Goal: Use online tool/utility: Utilize a website feature to perform a specific function

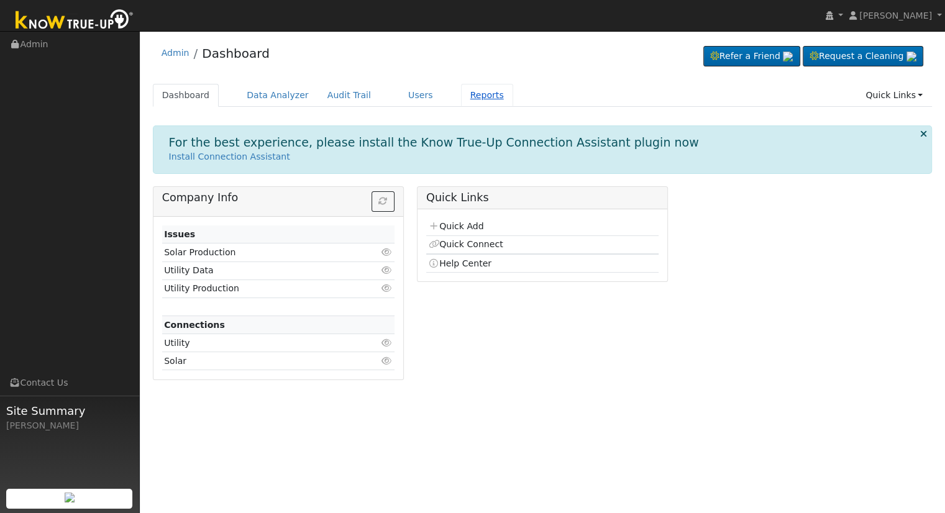
click at [479, 96] on link "Reports" at bounding box center [487, 95] width 52 height 23
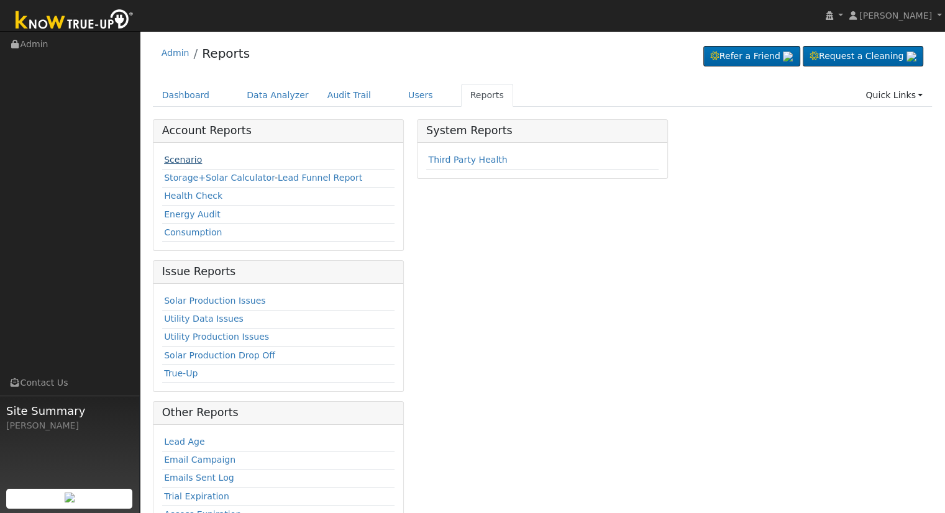
click at [180, 155] on link "Scenario" at bounding box center [183, 160] width 38 height 10
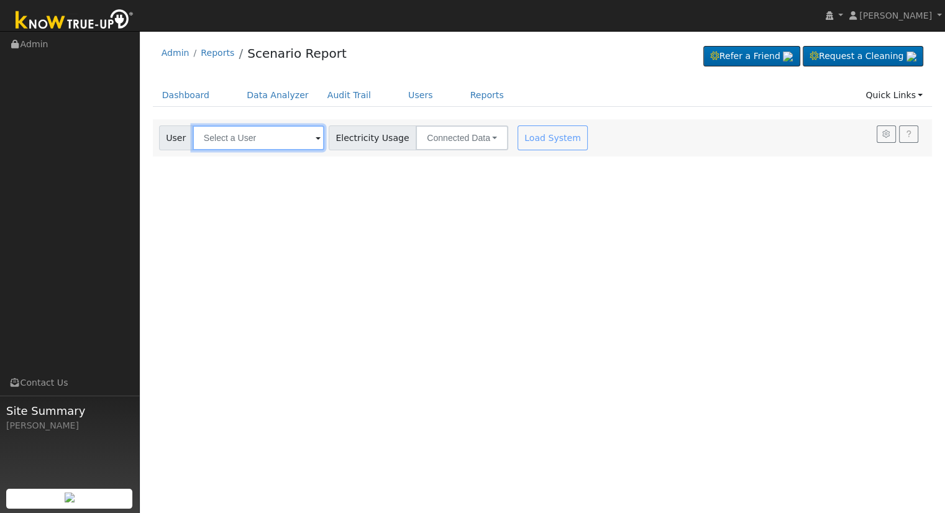
click at [250, 138] on input "text" at bounding box center [259, 137] width 132 height 25
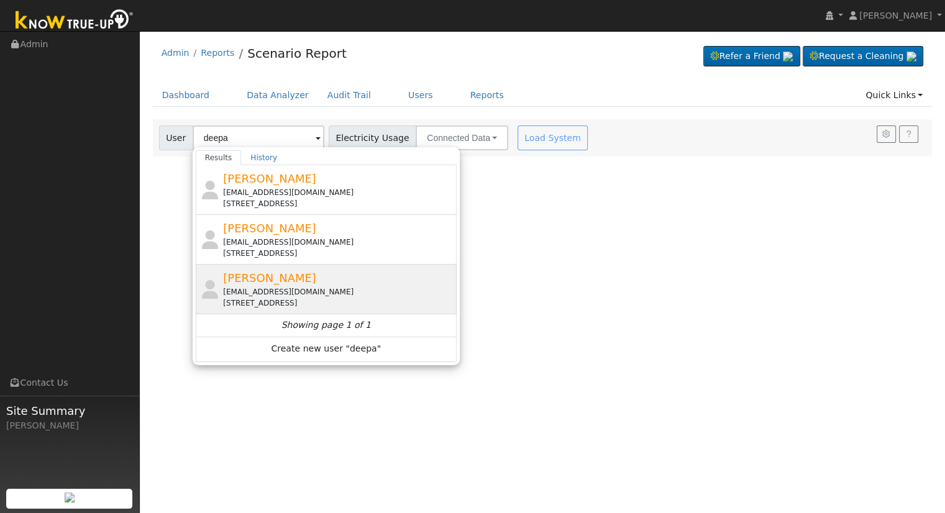
click at [294, 303] on div "11983 North Haidyn Avenue, Clovis, CA 93619" at bounding box center [338, 303] width 230 height 11
type input "Deepa Gopavaram"
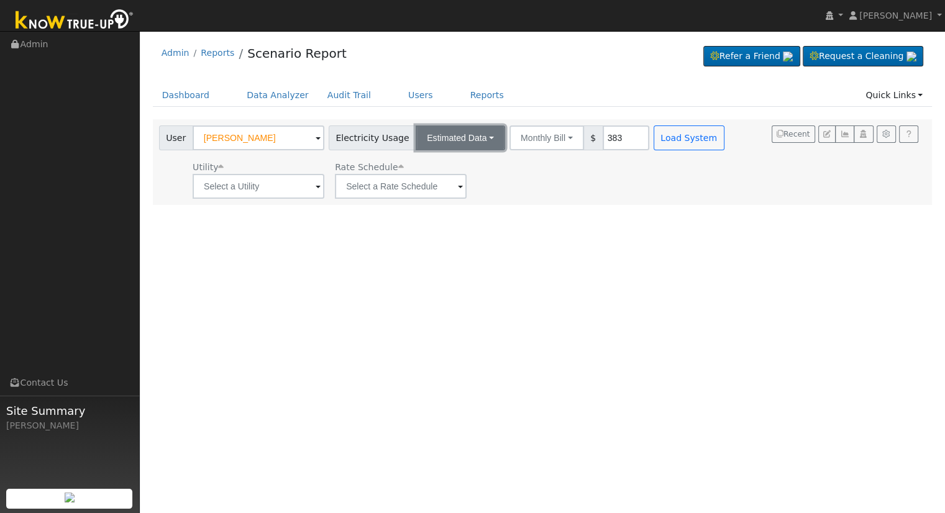
click at [430, 134] on button "Estimated Data" at bounding box center [460, 137] width 89 height 25
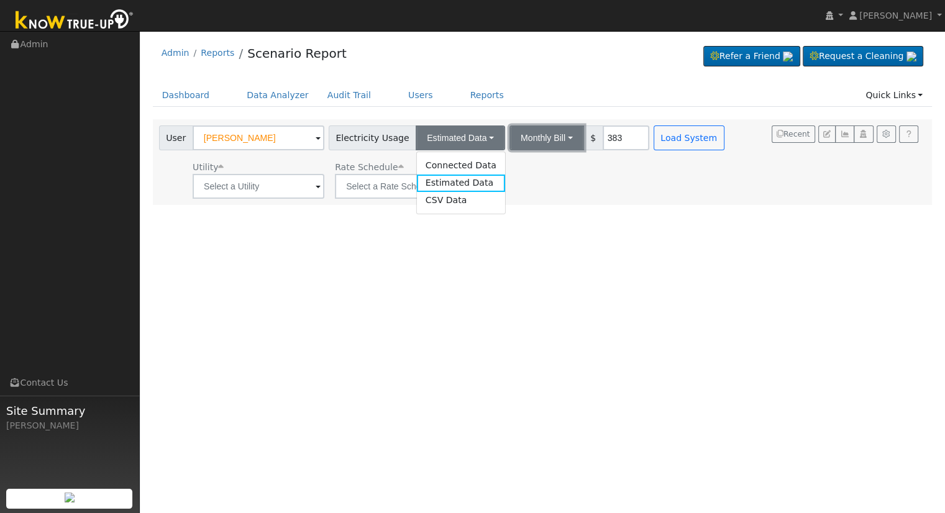
click at [529, 142] on button "Monthly Bill" at bounding box center [546, 137] width 75 height 25
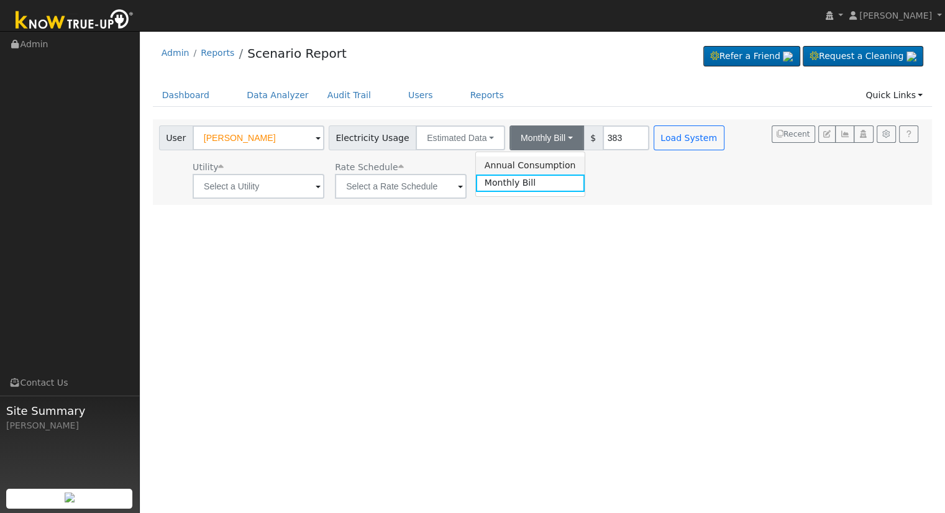
click at [529, 161] on link "Annual Consumption" at bounding box center [530, 165] width 109 height 17
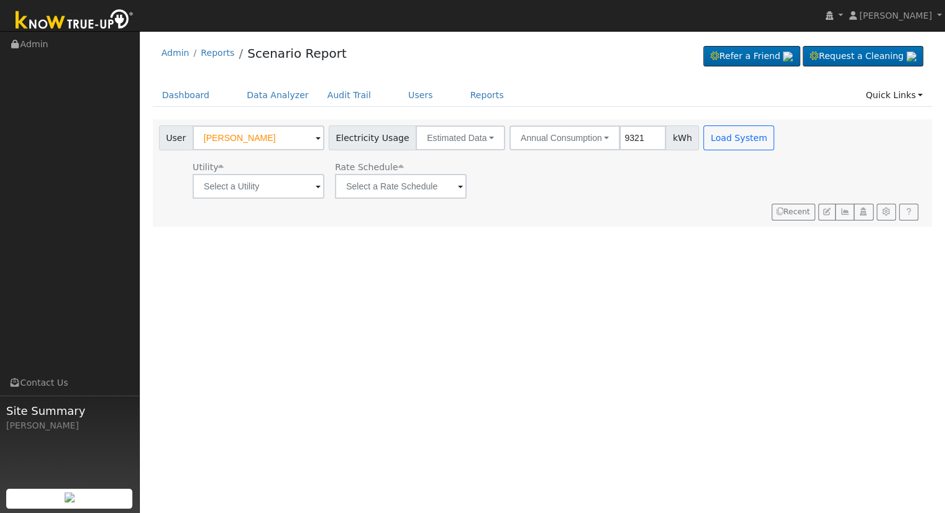
type input "9321"
click at [286, 189] on input "text" at bounding box center [259, 186] width 132 height 25
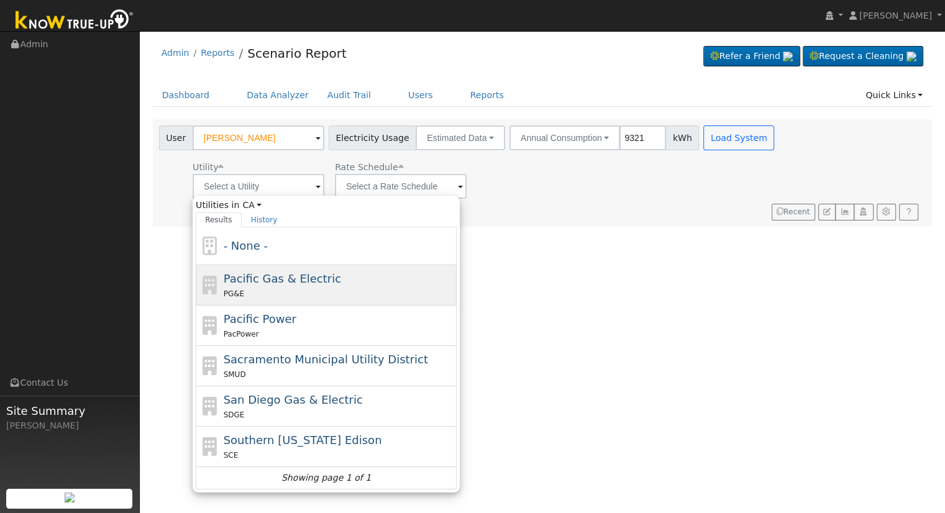
click at [301, 289] on div "PG&E" at bounding box center [339, 293] width 230 height 13
type input "Pacific Gas & Electric"
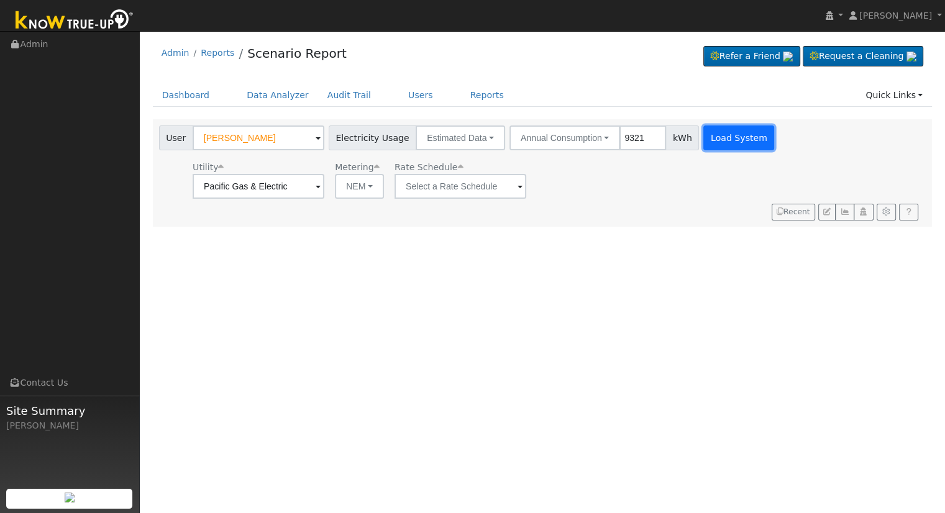
click at [716, 132] on button "Load System" at bounding box center [738, 137] width 71 height 25
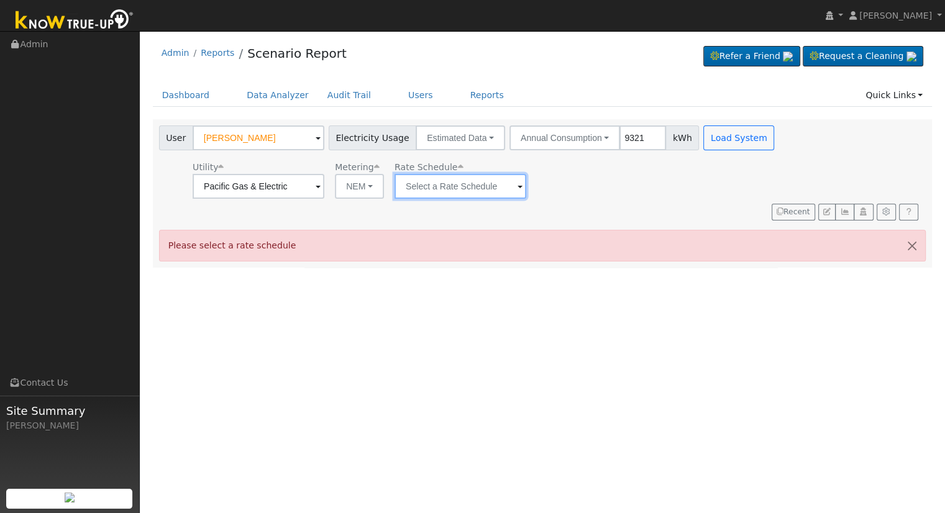
click at [407, 188] on input "text" at bounding box center [460, 186] width 132 height 25
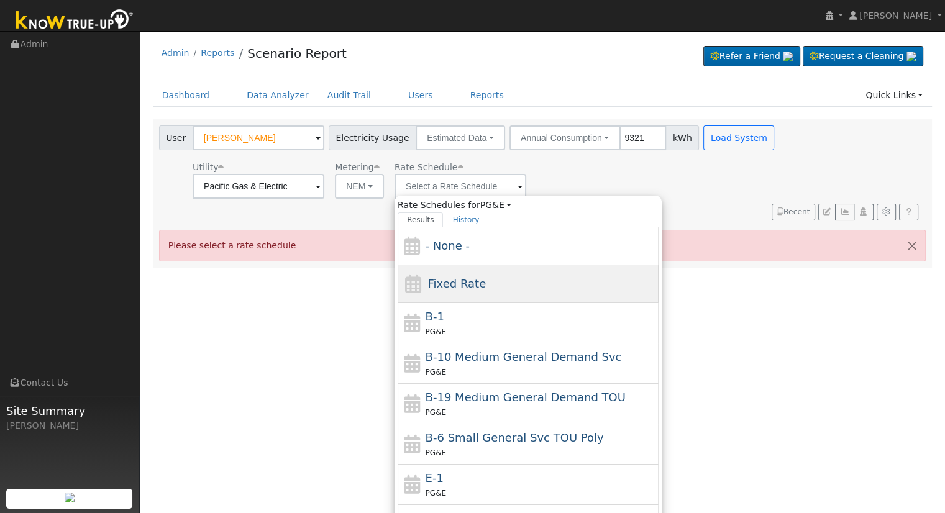
click at [470, 289] on span "Fixed Rate" at bounding box center [456, 283] width 58 height 13
type input "Fixed Rate"
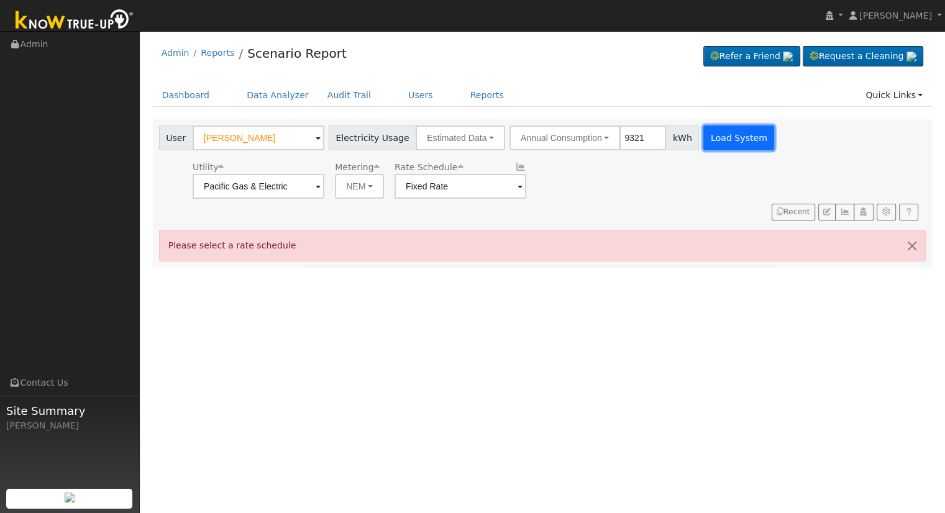
click at [708, 132] on button "Load System" at bounding box center [738, 137] width 71 height 25
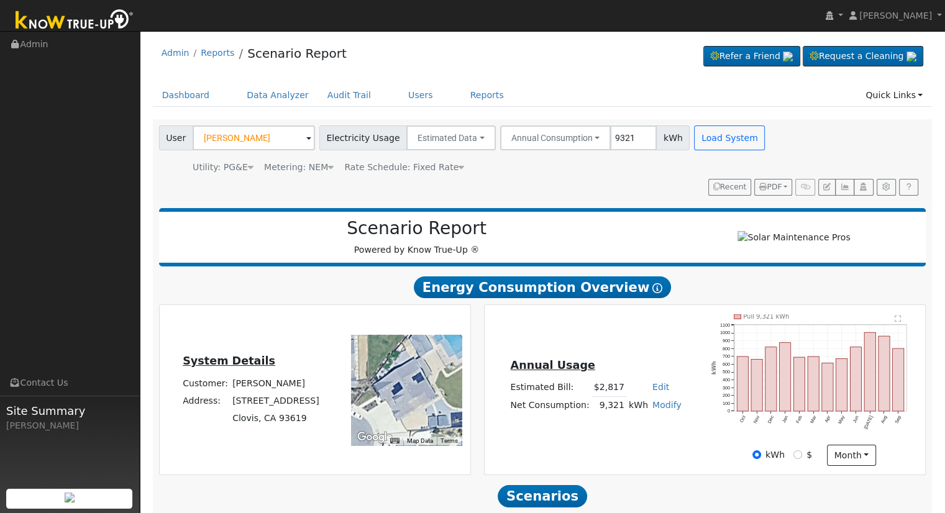
scroll to position [119, 0]
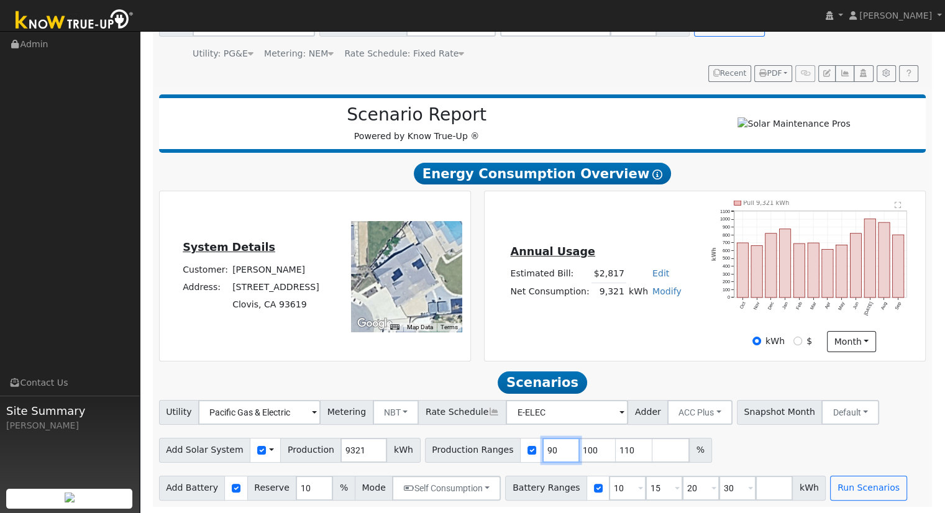
click at [542, 450] on input "90" at bounding box center [560, 450] width 37 height 25
type input "100"
type input "110"
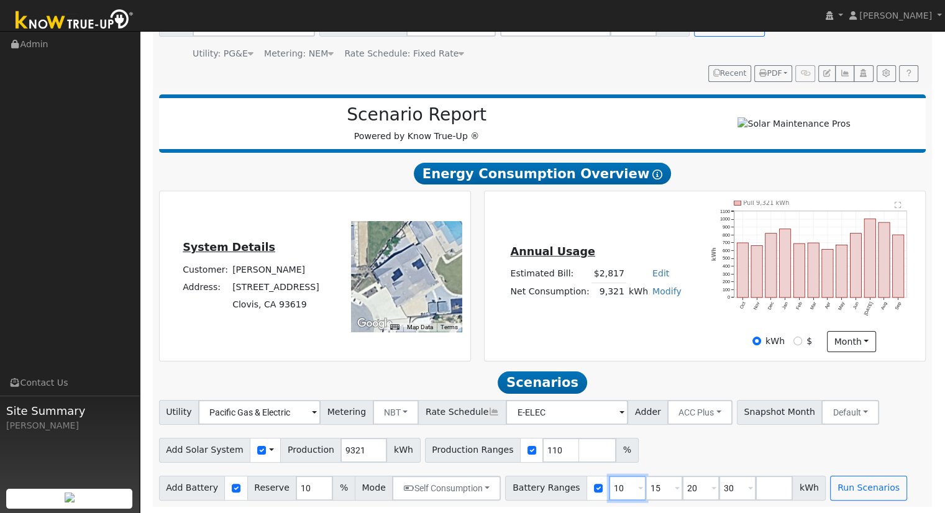
click at [609, 488] on input "10" at bounding box center [627, 488] width 37 height 25
type input "15"
type input "20"
type input "30"
type input "20"
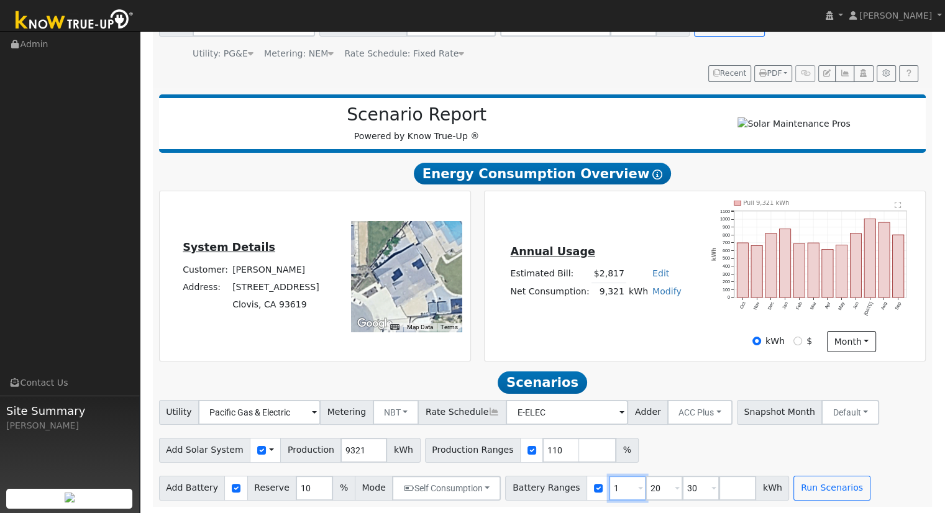
type input "30"
type input "3"
type input "13.5"
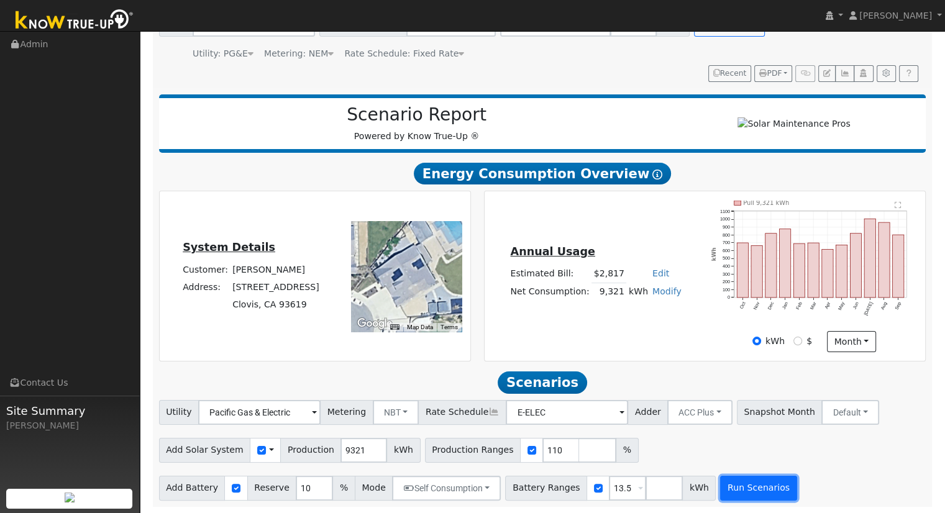
click at [749, 483] on button "Run Scenarios" at bounding box center [758, 488] width 76 height 25
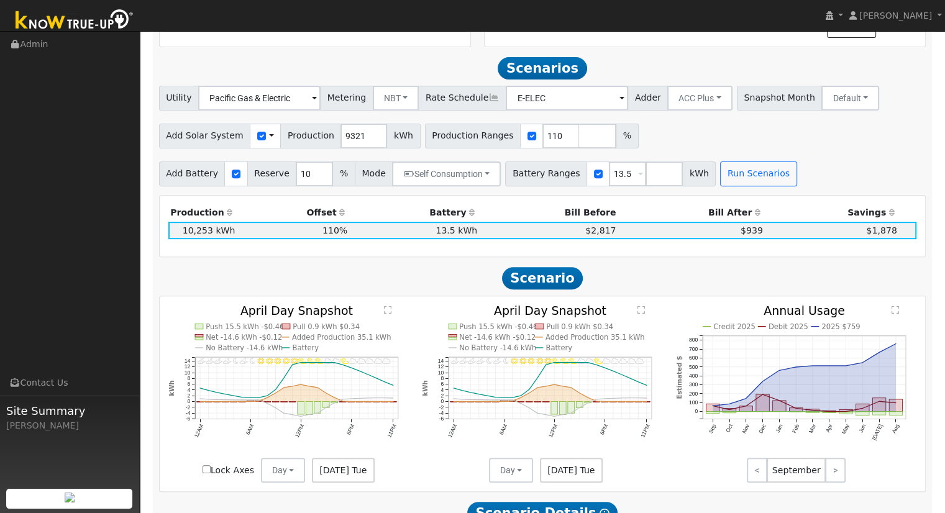
scroll to position [451, 0]
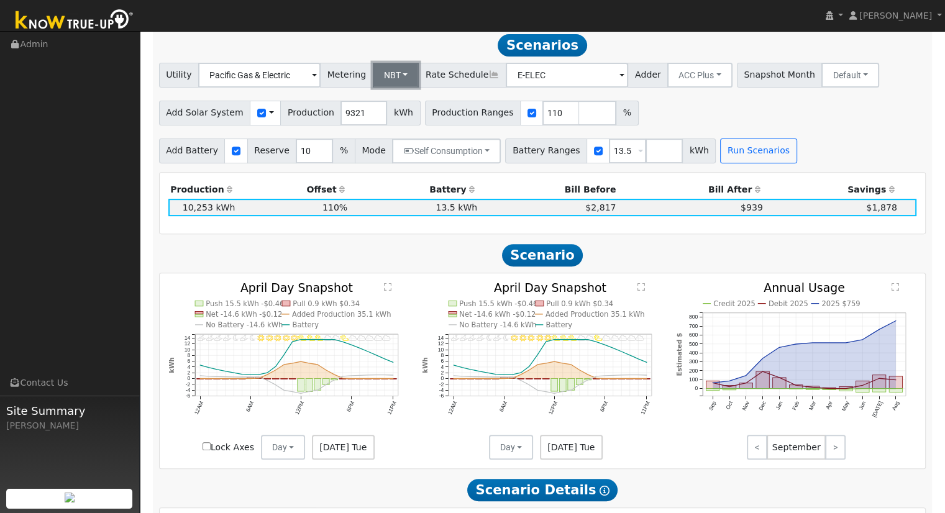
click at [388, 80] on button "NBT" at bounding box center [396, 75] width 47 height 25
click at [387, 104] on link "NEM" at bounding box center [406, 102] width 86 height 17
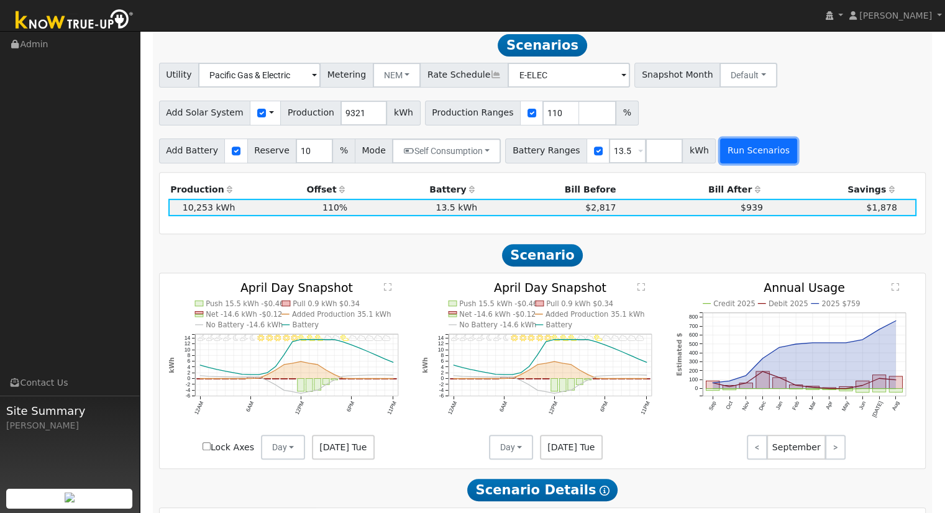
click at [720, 153] on button "Run Scenarios" at bounding box center [758, 151] width 76 height 25
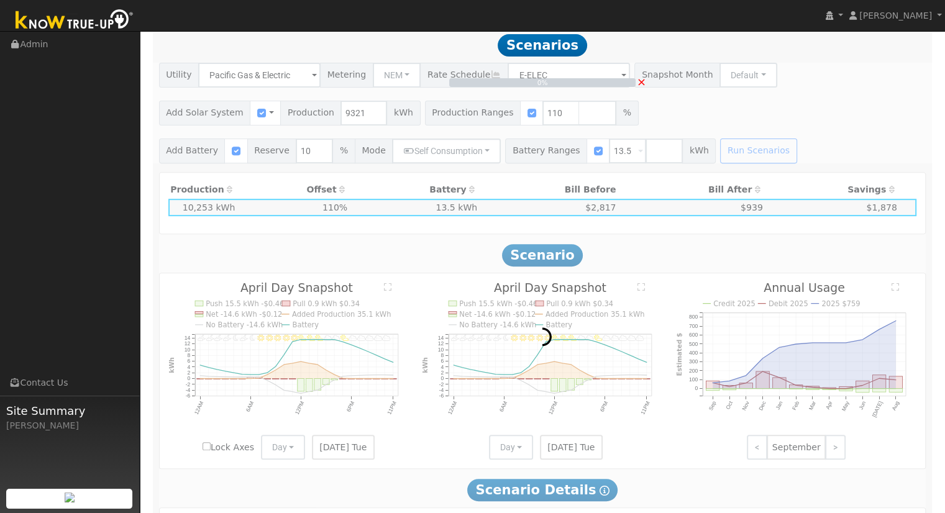
drag, startPoint x: 653, startPoint y: 145, endPoint x: 673, endPoint y: 57, distance: 90.4
click at [673, 57] on div "Scenario Report Powered by Know True-Up ® Energy Consumption Overview Show Help…" at bounding box center [542, 397] width 779 height 1293
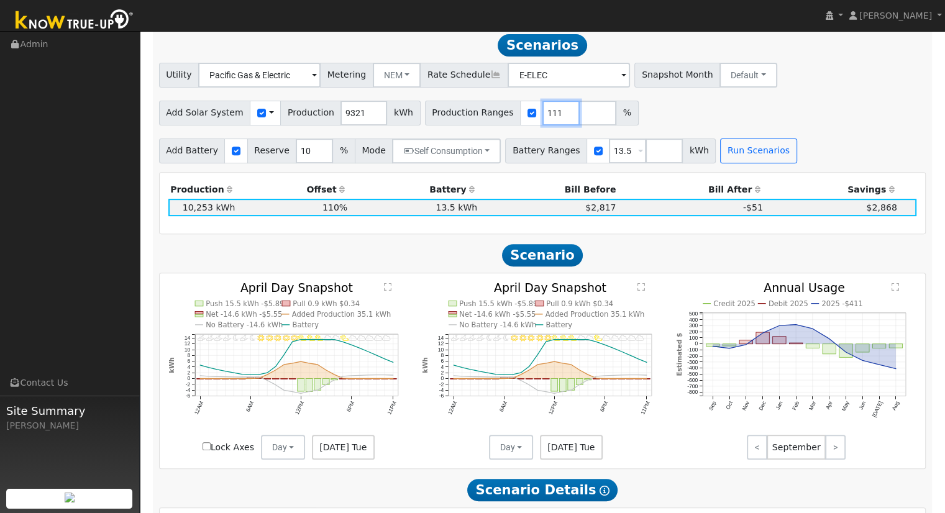
click at [545, 115] on input "111" at bounding box center [560, 113] width 37 height 25
click at [545, 115] on input "112" at bounding box center [560, 113] width 37 height 25
click at [545, 115] on input "113" at bounding box center [560, 113] width 37 height 25
click at [545, 115] on input "114" at bounding box center [560, 113] width 37 height 25
click at [545, 115] on input "115" at bounding box center [560, 113] width 37 height 25
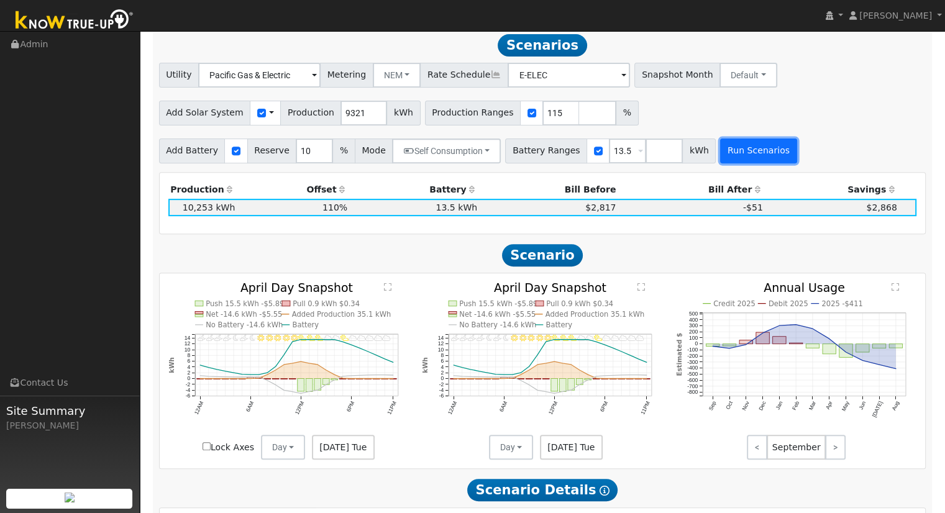
click at [720, 148] on button "Run Scenarios" at bounding box center [758, 151] width 76 height 25
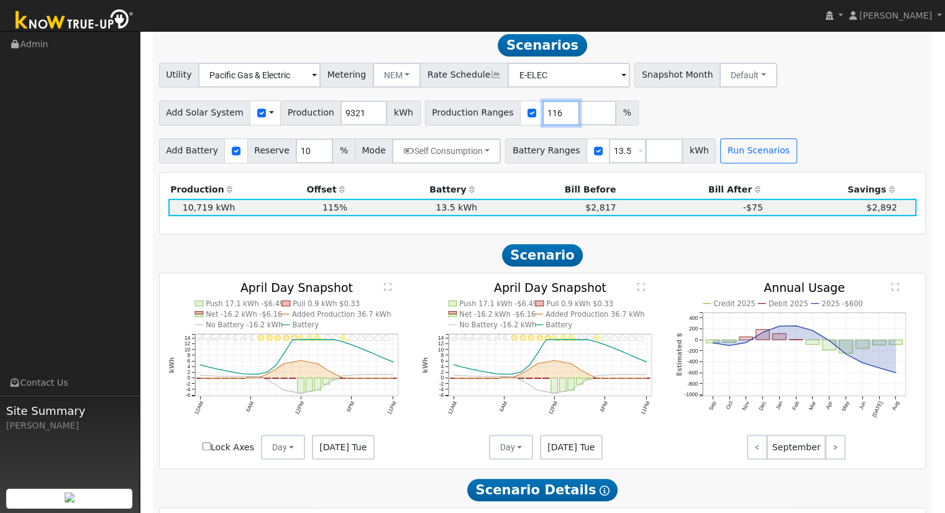
click at [542, 117] on input "116" at bounding box center [560, 113] width 37 height 25
click at [542, 117] on input "117" at bounding box center [560, 113] width 37 height 25
click at [723, 178] on div "Production Offset Battery Reserve Mode ACC Push Incentive Bill Before Bill Afte…" at bounding box center [543, 203] width 766 height 61
click at [730, 160] on button "Run Scenarios" at bounding box center [758, 151] width 76 height 25
click at [545, 112] on input "118" at bounding box center [560, 113] width 37 height 25
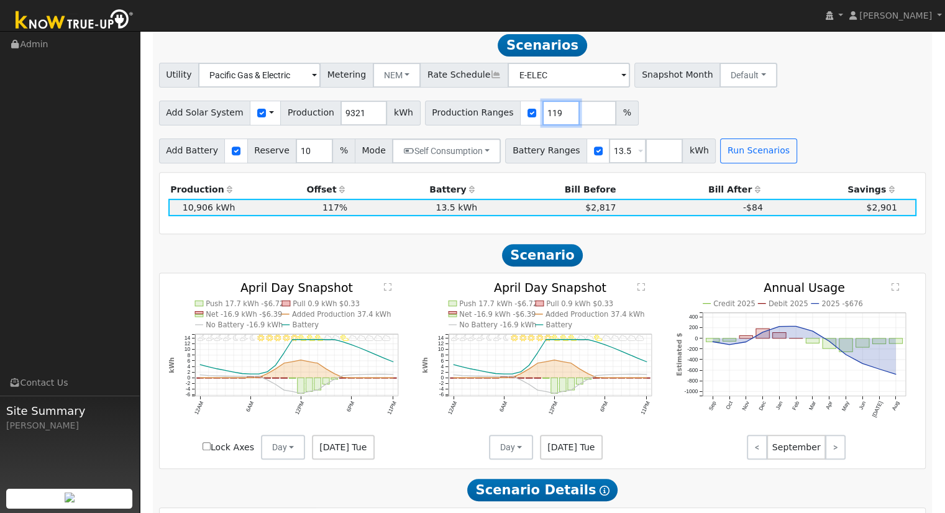
click at [545, 112] on input "119" at bounding box center [560, 113] width 37 height 25
click at [737, 158] on button "Run Scenarios" at bounding box center [758, 151] width 76 height 25
click at [545, 113] on input "120" at bounding box center [560, 113] width 37 height 25
click at [545, 113] on input "121" at bounding box center [560, 113] width 37 height 25
click at [720, 156] on button "Run Scenarios" at bounding box center [758, 151] width 76 height 25
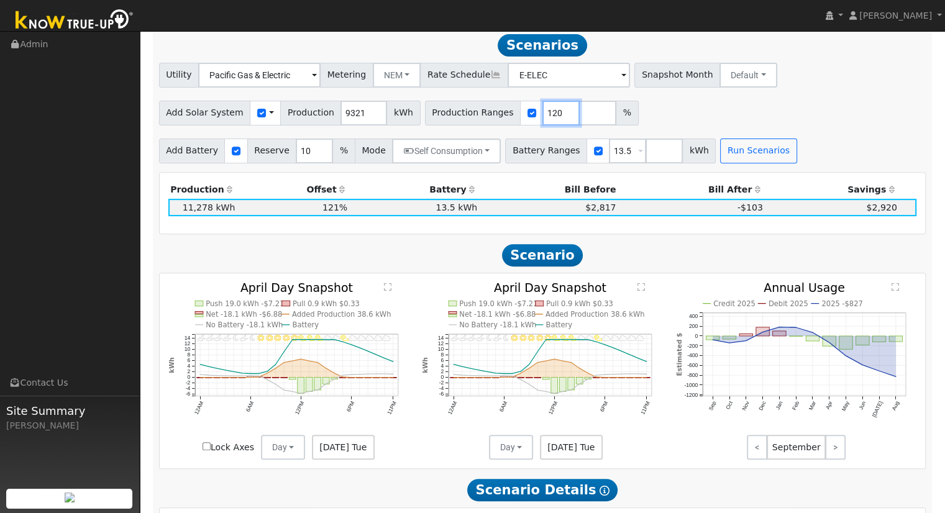
type input "120"
click at [545, 120] on input "120" at bounding box center [560, 113] width 37 height 25
click at [742, 158] on button "Run Scenarios" at bounding box center [758, 151] width 76 height 25
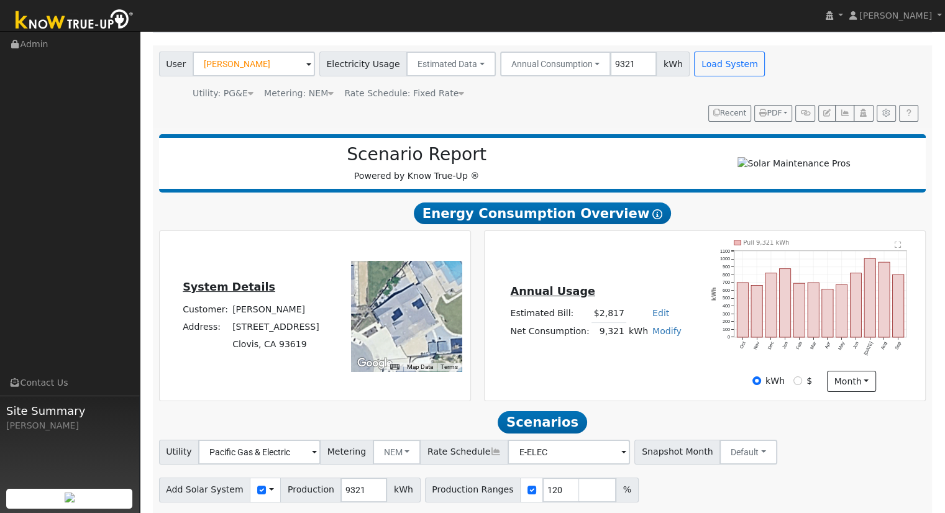
scroll to position [68, 0]
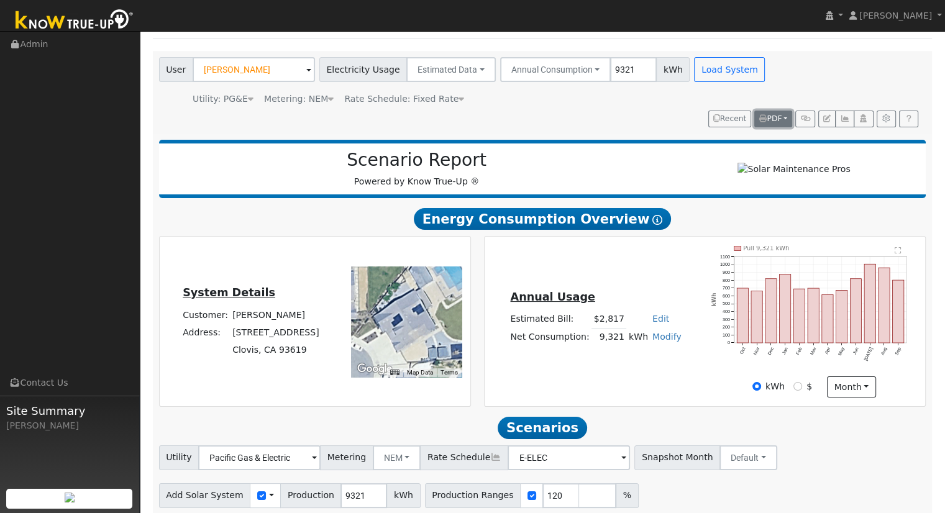
click at [777, 111] on button "PDF" at bounding box center [773, 119] width 38 height 17
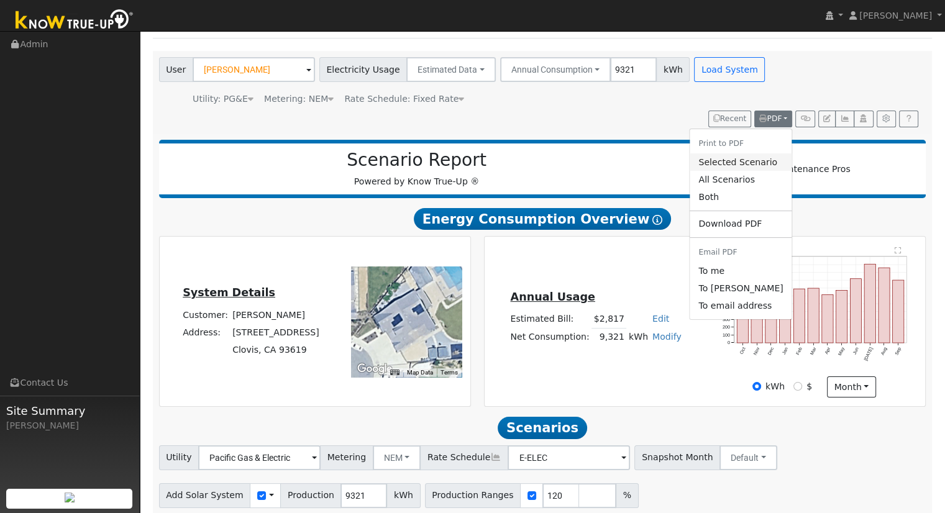
click at [745, 155] on link "Selected Scenario" at bounding box center [740, 161] width 102 height 17
